Goal: Check status: Check status

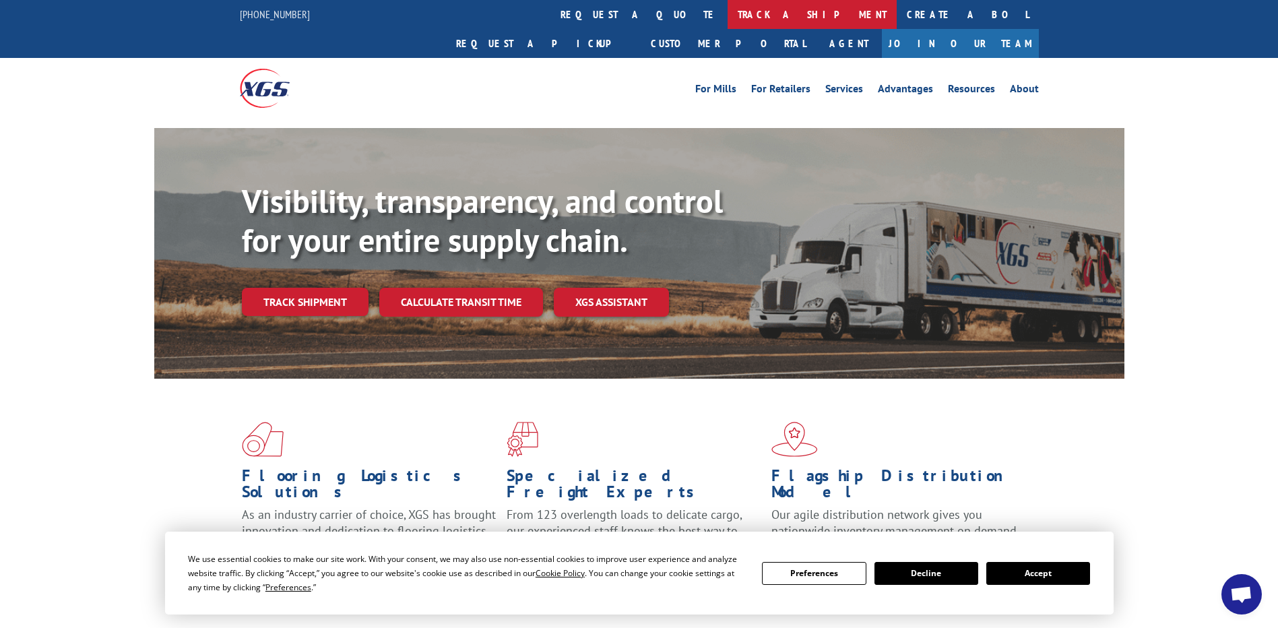
click at [728, 12] on link "track a shipment" at bounding box center [812, 14] width 169 height 29
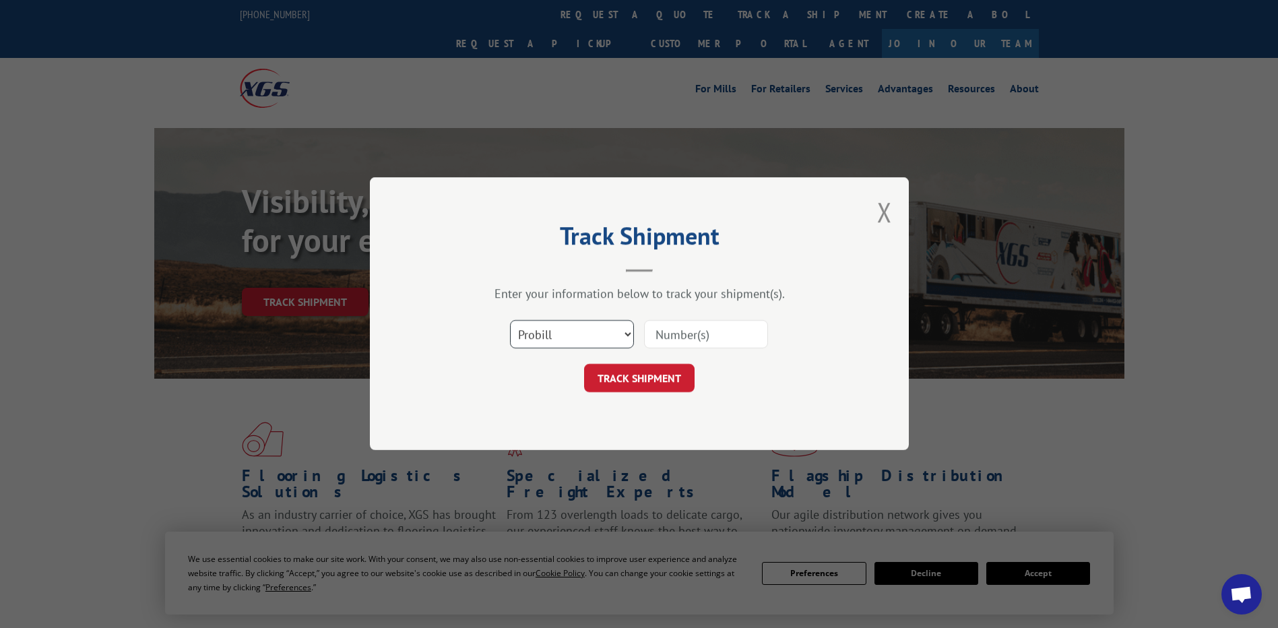
click at [627, 334] on select "Select category... Probill BOL PO" at bounding box center [572, 335] width 124 height 28
select select "po"
click at [510, 321] on select "Select category... Probill BOL PO" at bounding box center [572, 335] width 124 height 28
click at [691, 327] on input at bounding box center [706, 335] width 124 height 28
type input "e"
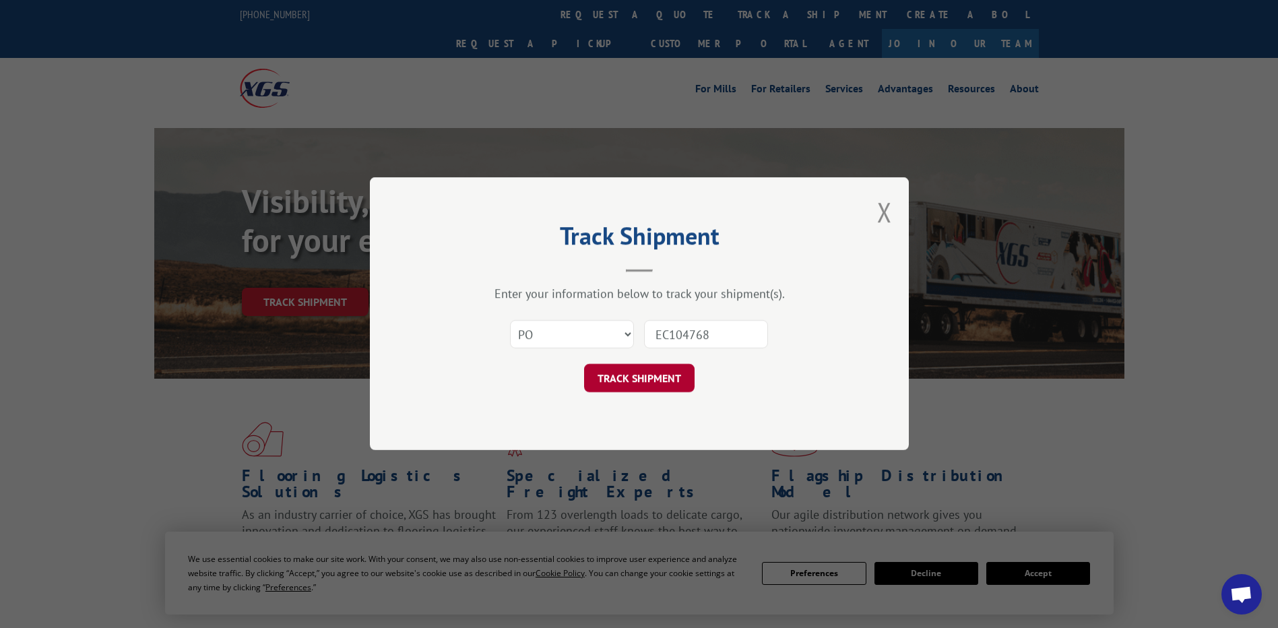
type input "EC104768"
click at [680, 377] on button "TRACK SHIPMENT" at bounding box center [639, 378] width 110 height 28
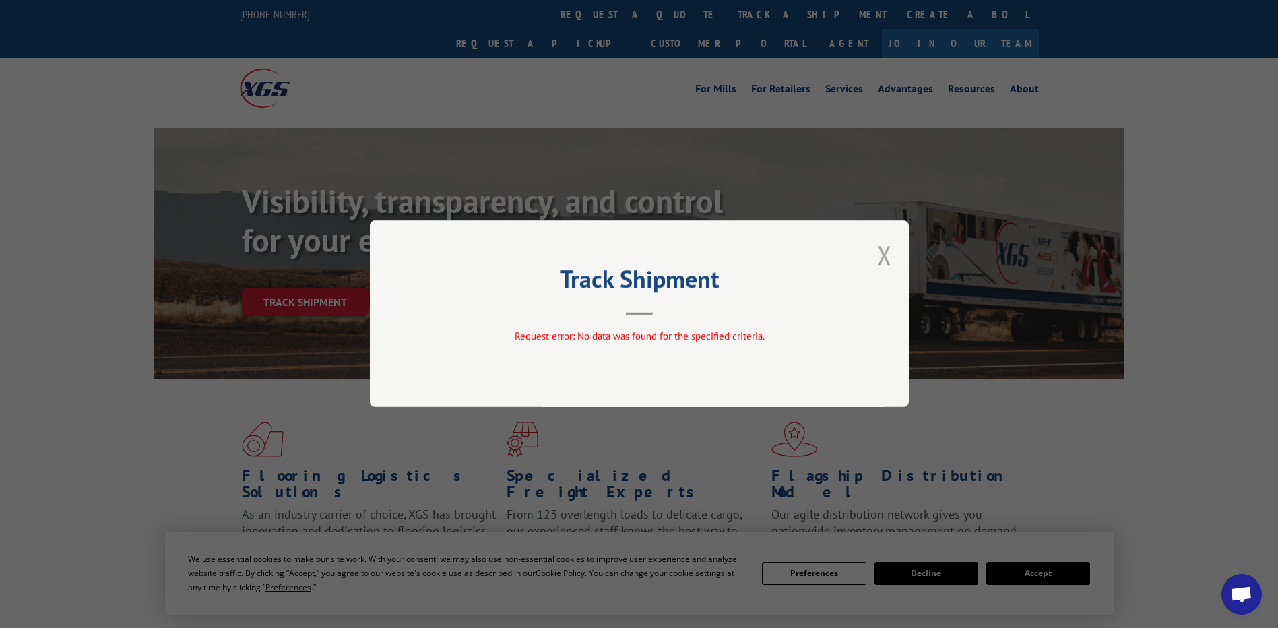
click at [885, 254] on button "Close modal" at bounding box center [884, 255] width 15 height 36
